Goal: Check status: Check status

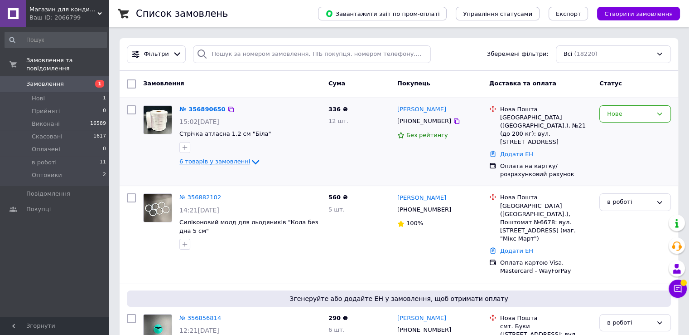
click at [250, 161] on icon at bounding box center [255, 161] width 11 height 11
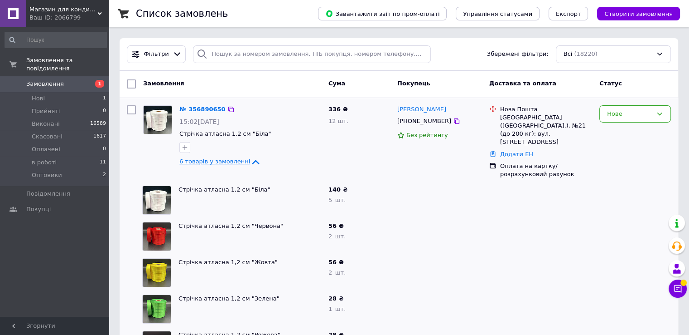
click at [213, 160] on span "6 товарів у замовленні" at bounding box center [214, 161] width 71 height 7
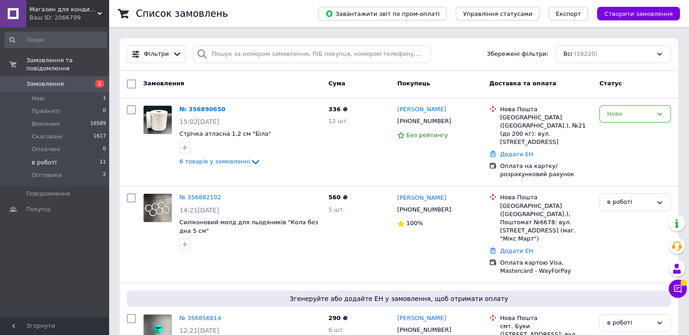
click at [58, 156] on li "в роботі 11" at bounding box center [56, 162] width 112 height 13
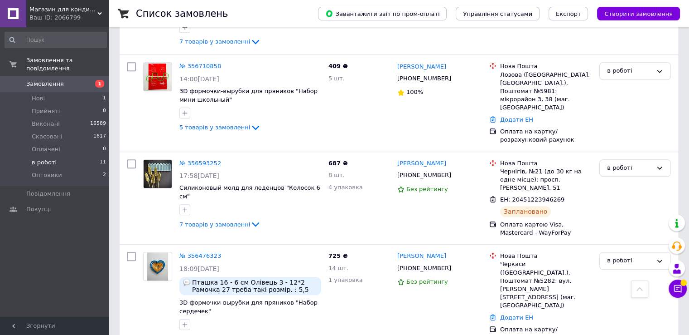
scroll to position [816, 0]
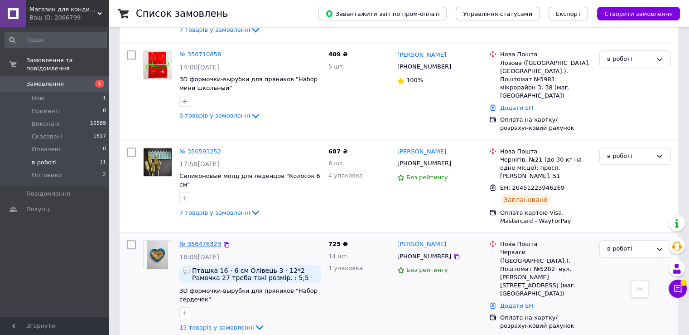
click at [205, 240] on link "№ 356476323" at bounding box center [200, 243] width 42 height 7
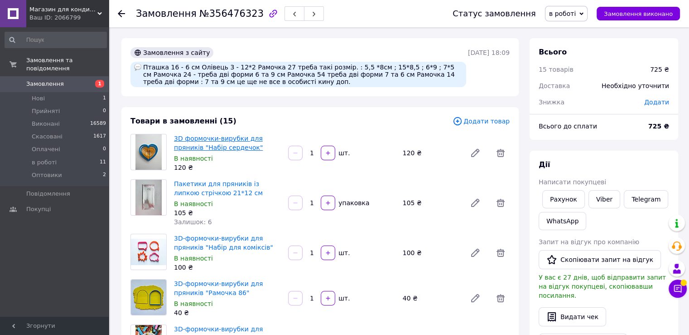
click at [216, 146] on link "3D формочки-вирубки для пряників "Набір сердечок"" at bounding box center [218, 143] width 89 height 16
